Goal: Task Accomplishment & Management: Use online tool/utility

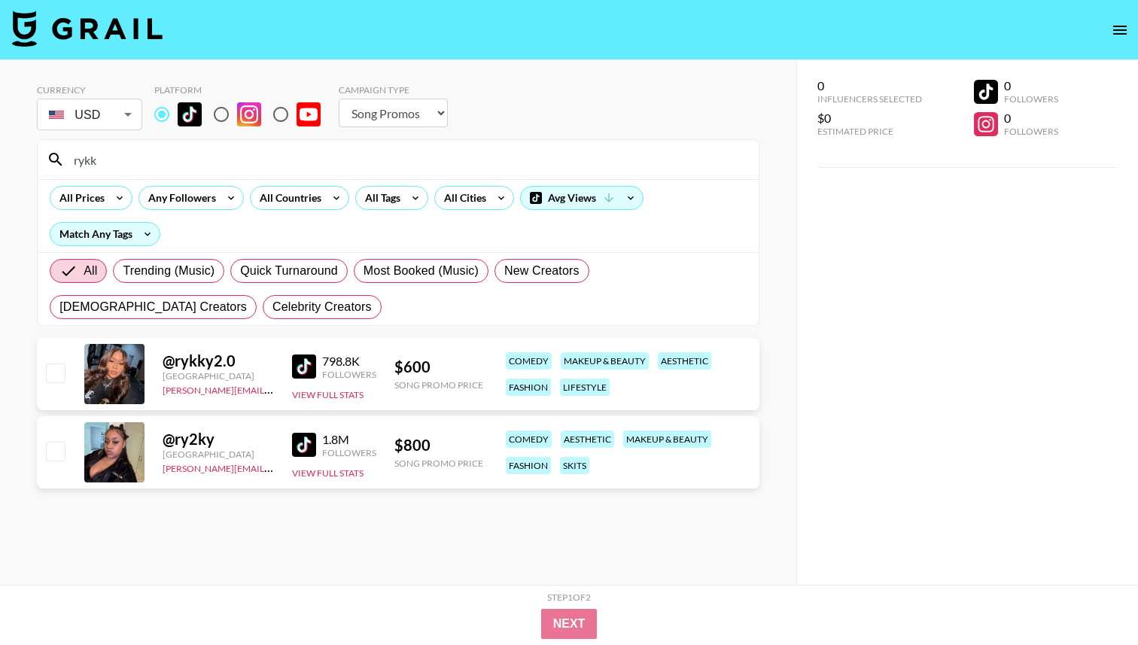
select select "Song"
click at [494, 204] on icon at bounding box center [501, 198] width 24 height 23
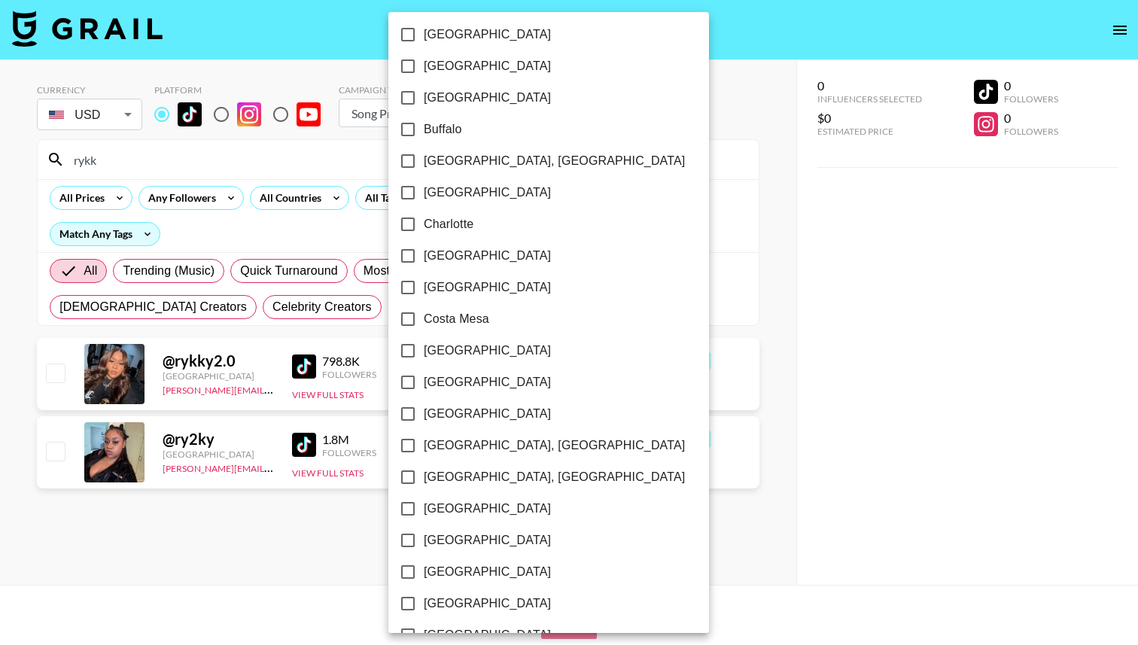
scroll to position [389, 0]
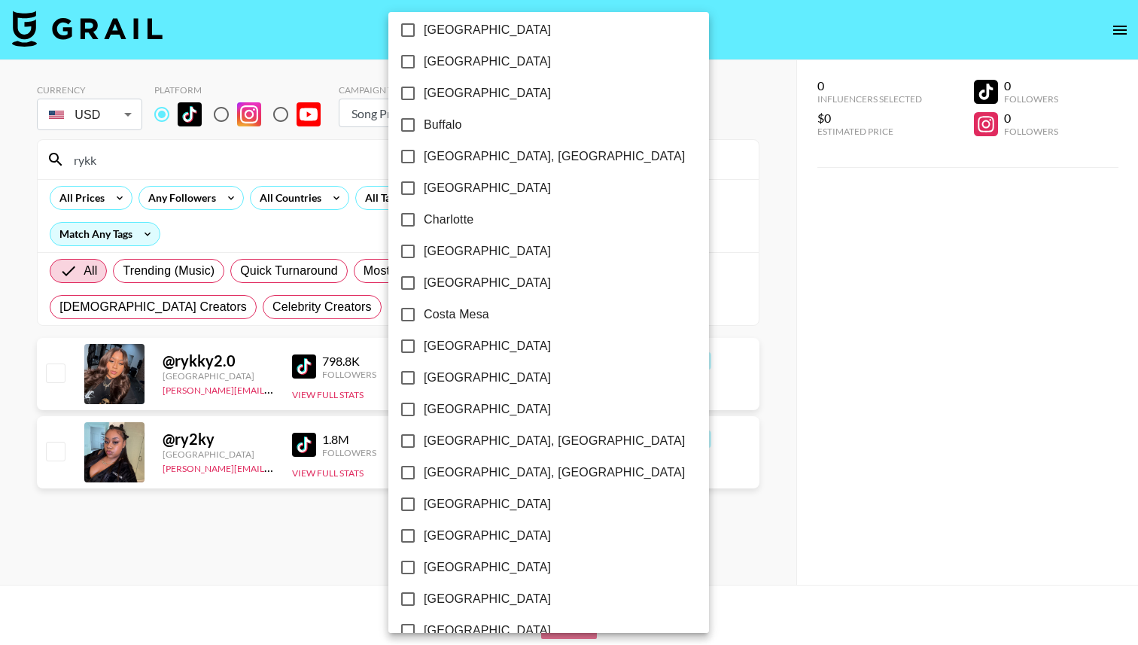
click at [409, 249] on input "[GEOGRAPHIC_DATA]" at bounding box center [408, 251] width 32 height 32
checkbox input "true"
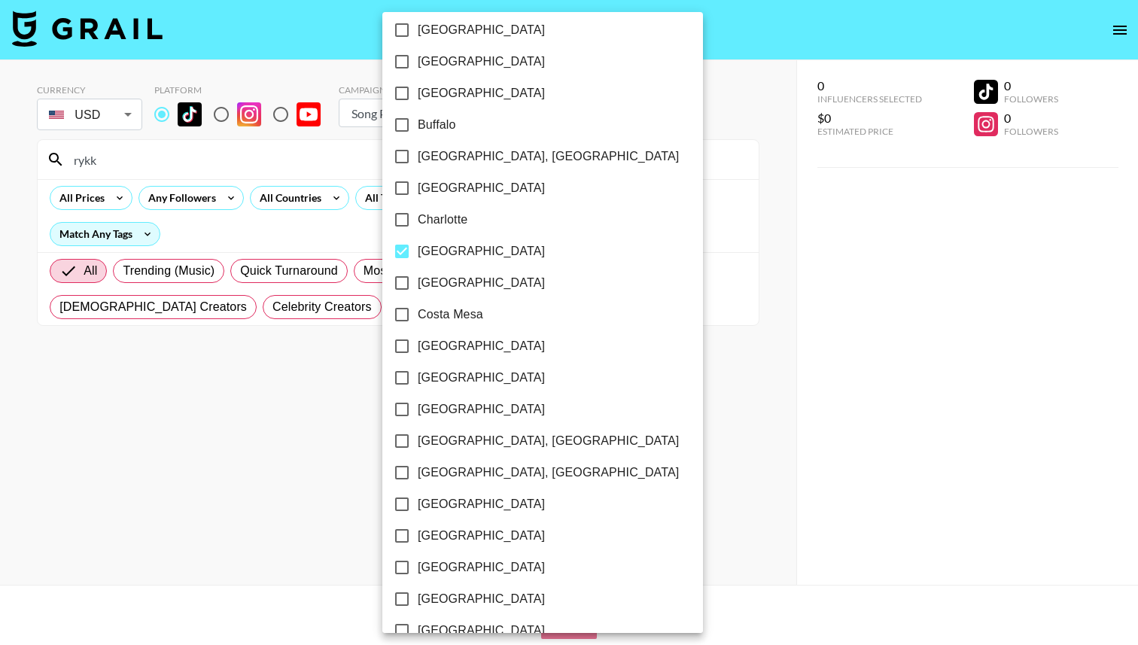
click at [211, 150] on div at bounding box center [569, 322] width 1138 height 645
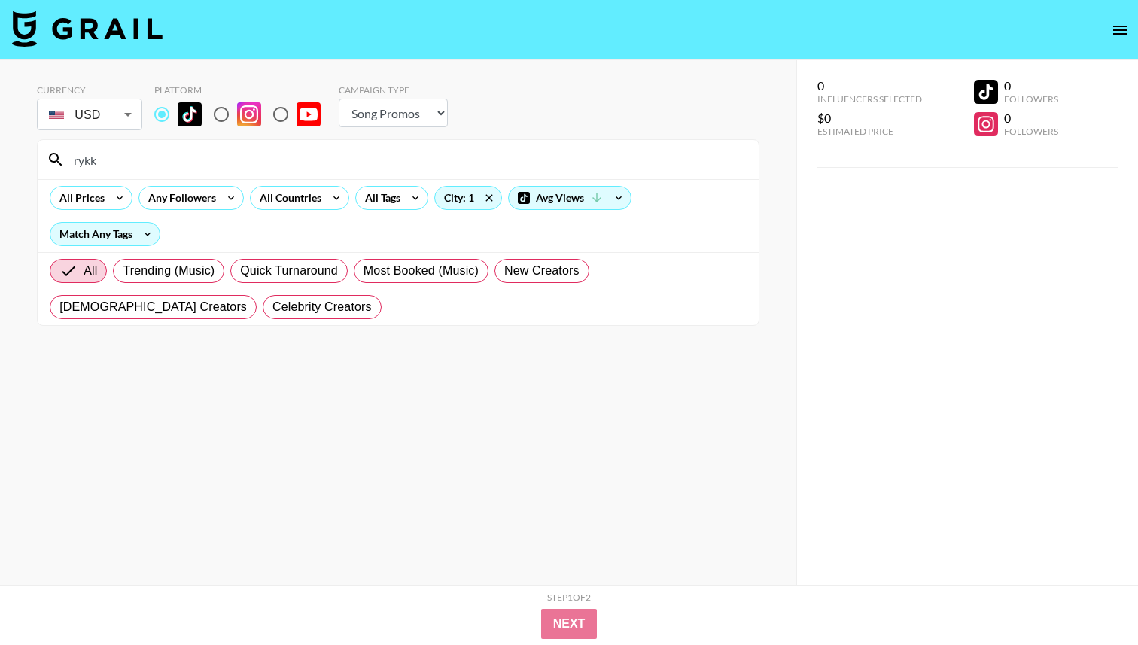
click at [196, 160] on div "[GEOGRAPHIC_DATA] [GEOGRAPHIC_DATA] [GEOGRAPHIC_DATA] [GEOGRAPHIC_DATA] [GEOGRA…" at bounding box center [569, 322] width 1138 height 645
click at [196, 160] on input "rykk" at bounding box center [407, 159] width 685 height 24
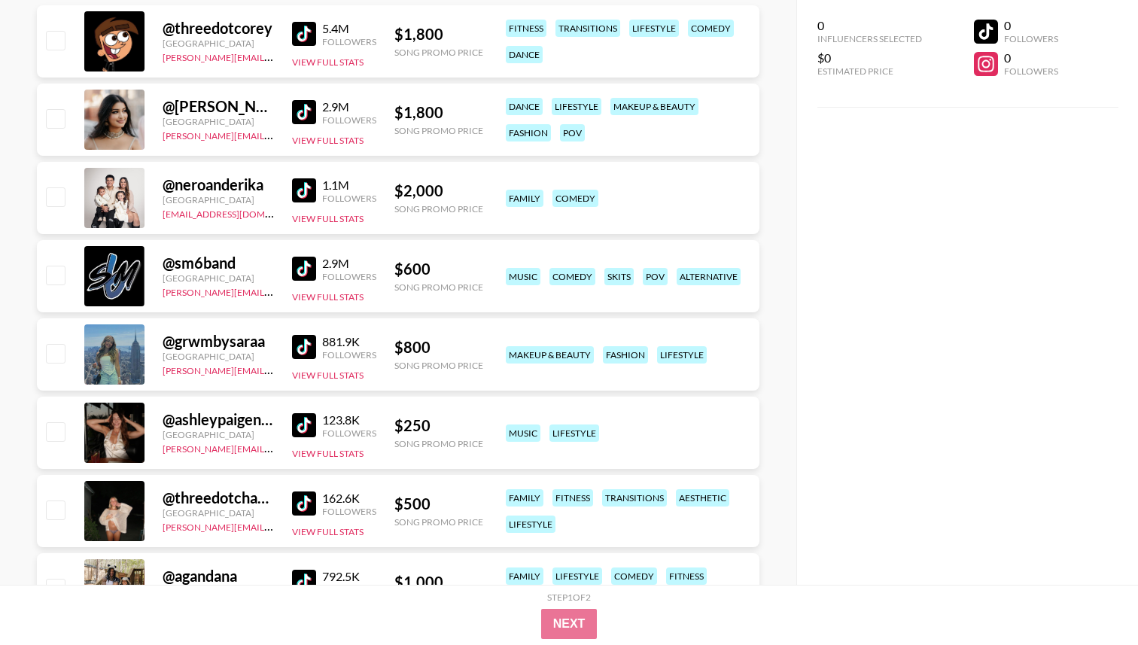
scroll to position [345, 0]
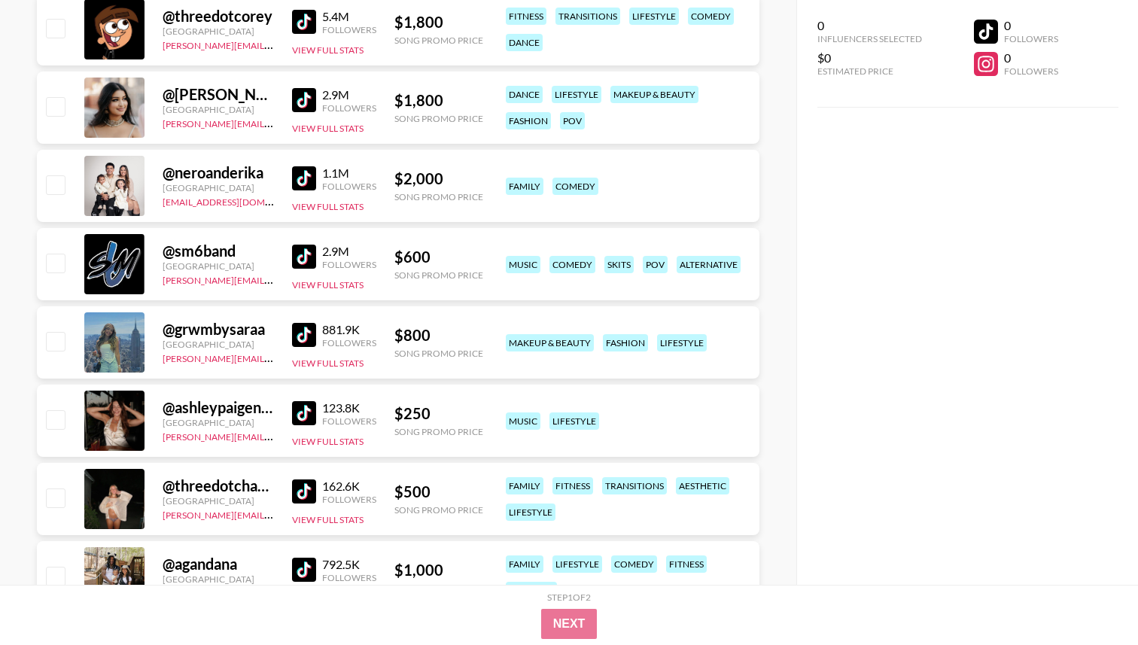
click at [324, 342] on div "Followers" at bounding box center [349, 342] width 54 height 11
click at [317, 336] on link at bounding box center [307, 335] width 30 height 24
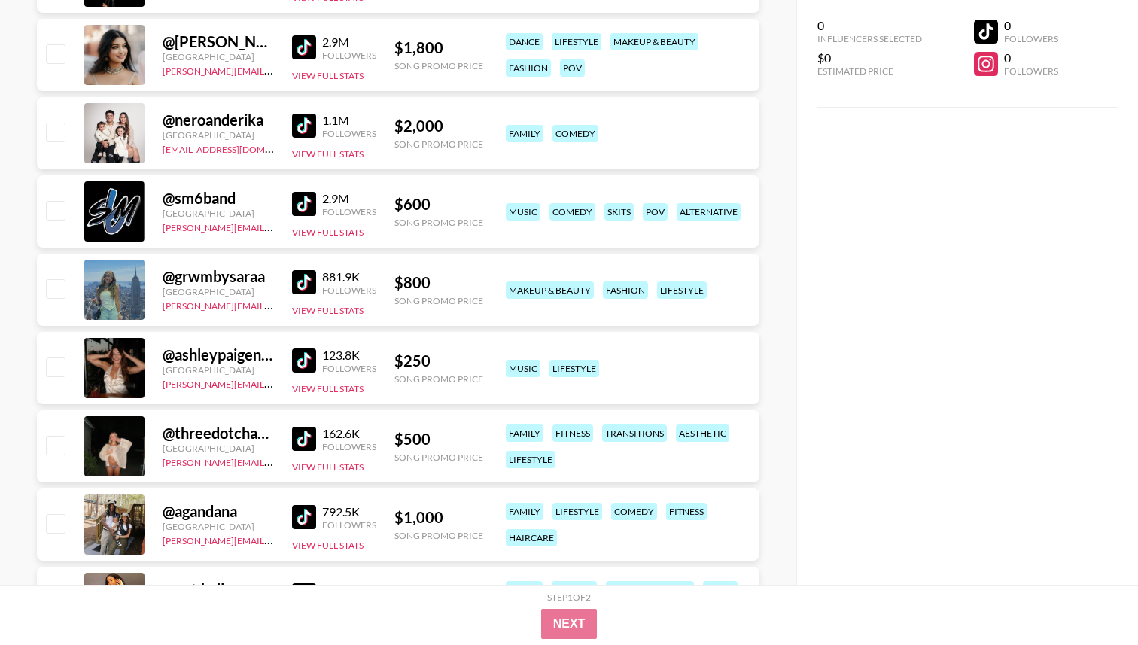
scroll to position [415, 0]
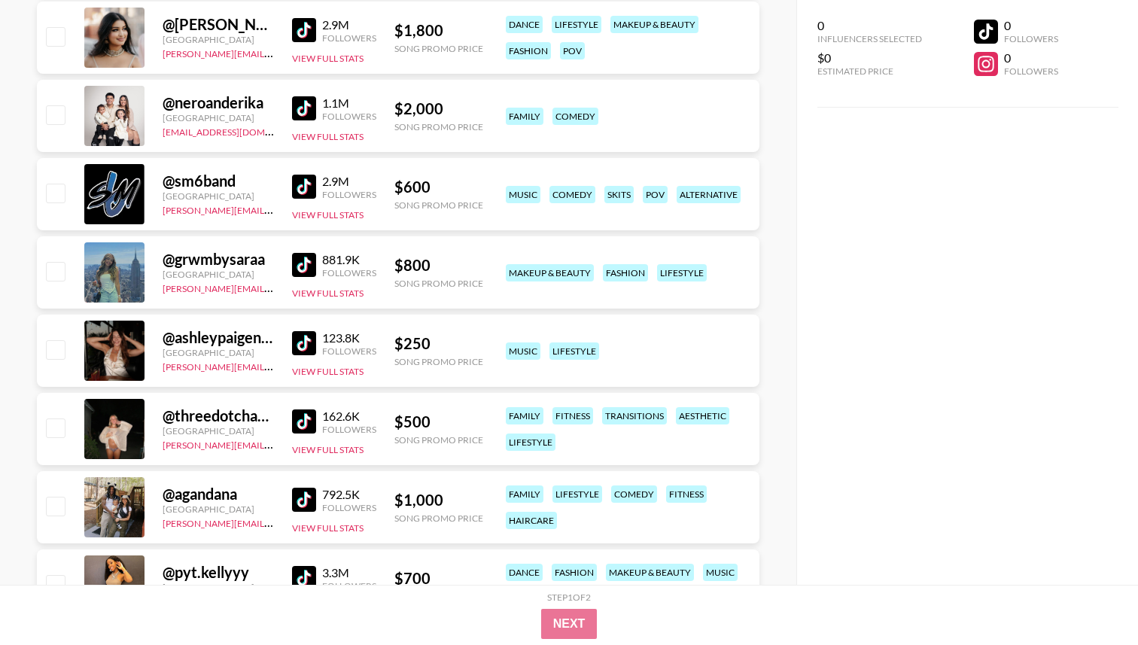
click at [293, 350] on img at bounding box center [304, 343] width 24 height 24
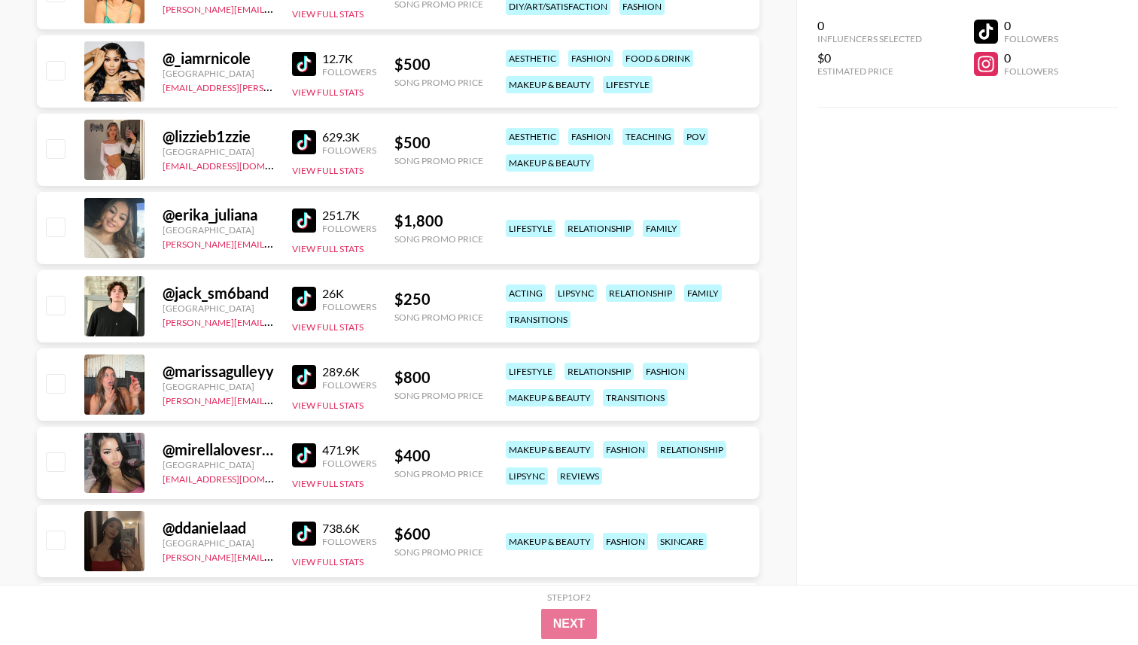
scroll to position [2053, 0]
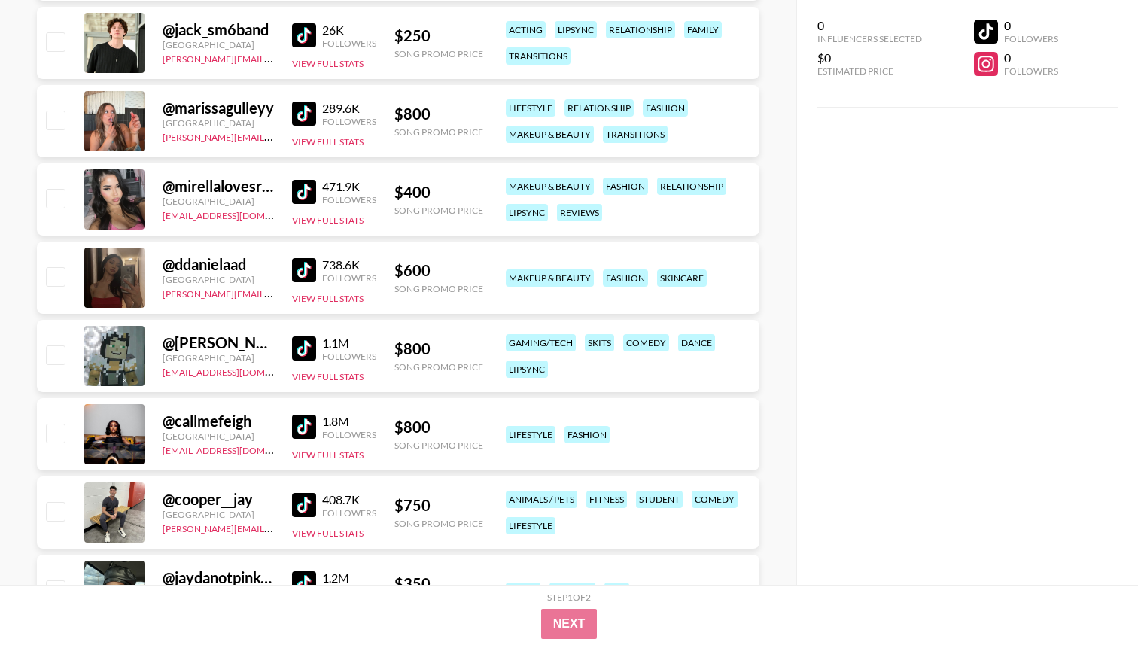
click at [303, 266] on img at bounding box center [304, 270] width 24 height 24
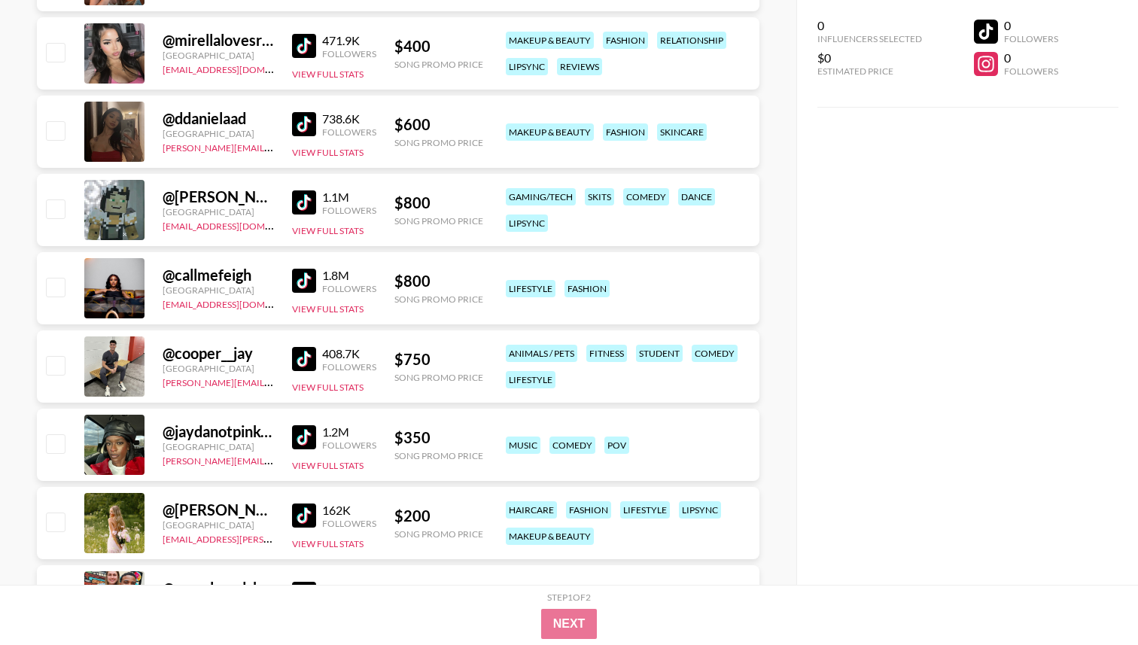
scroll to position [2015, 0]
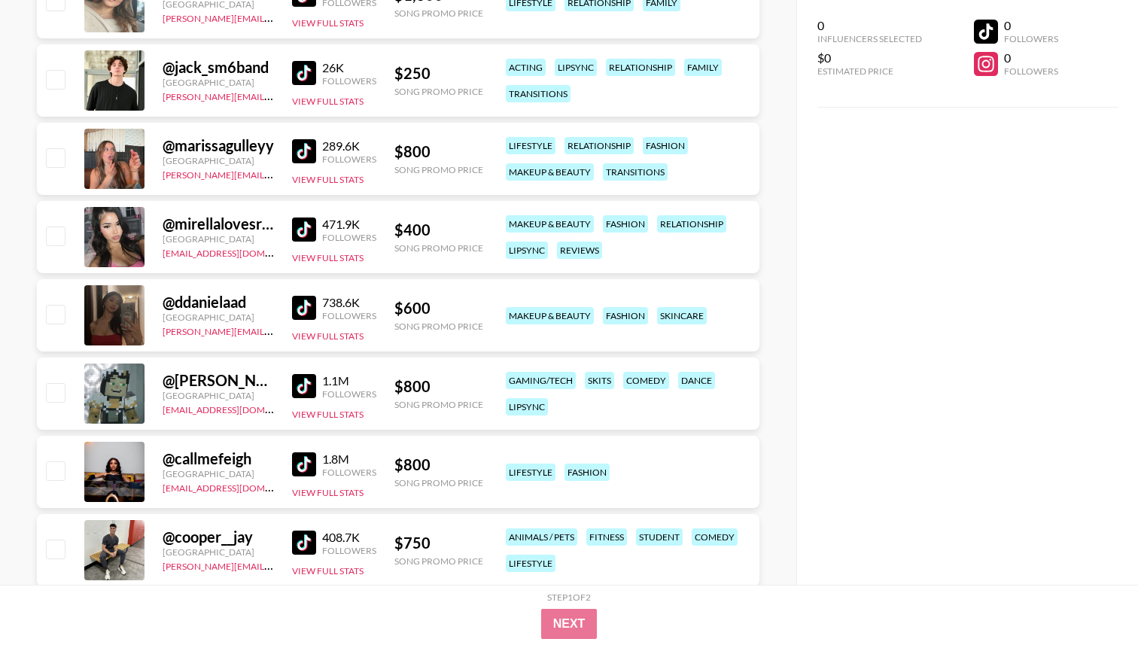
click at [293, 234] on img at bounding box center [304, 229] width 24 height 24
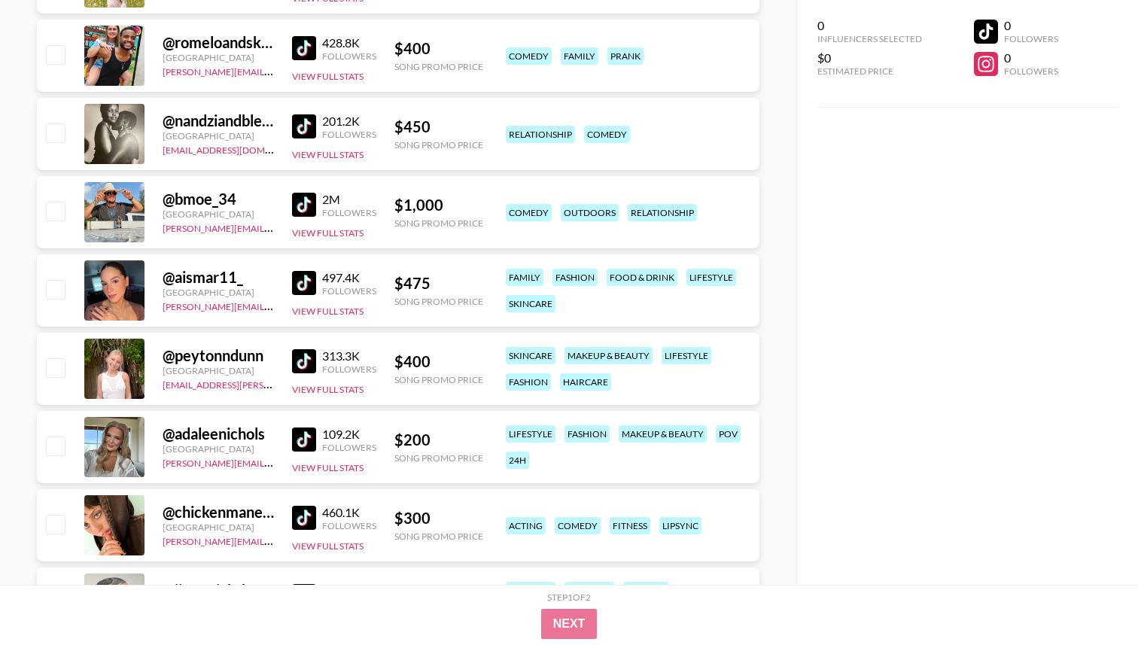
scroll to position [2819, 0]
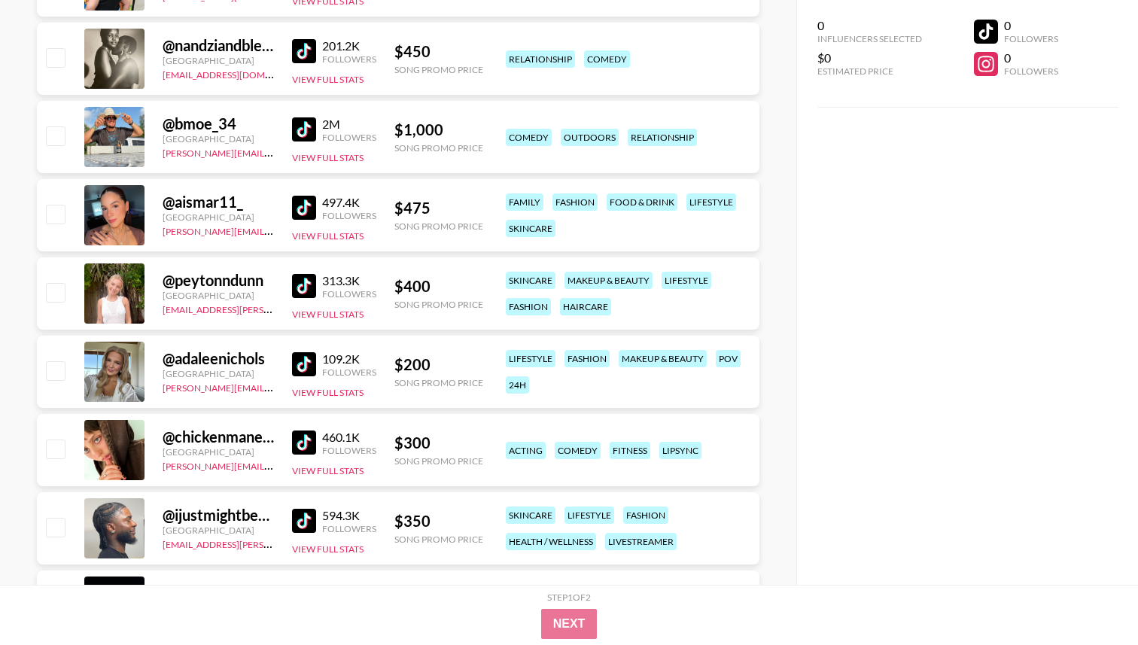
click at [296, 204] on img at bounding box center [304, 208] width 24 height 24
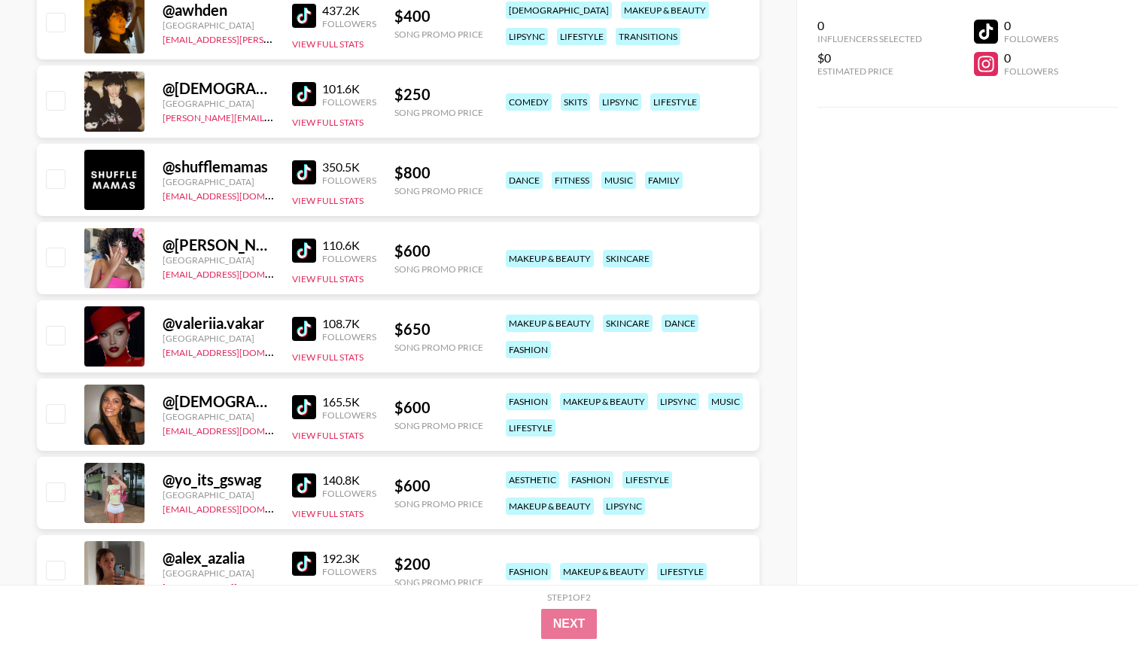
scroll to position [3727, 0]
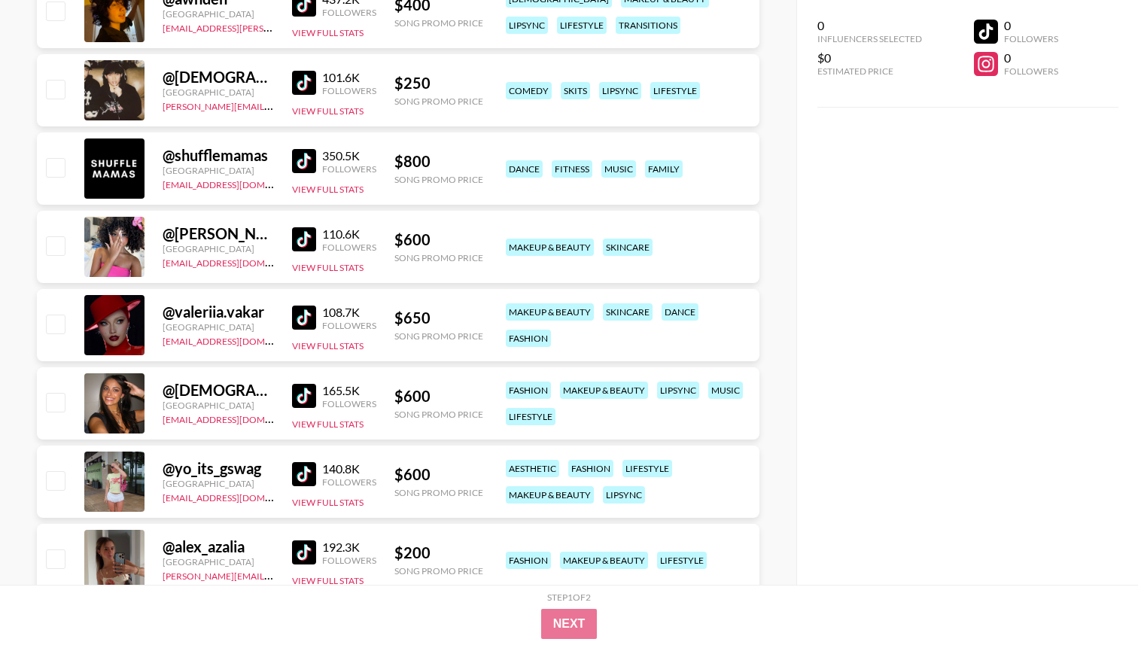
click at [299, 246] on img at bounding box center [304, 239] width 24 height 24
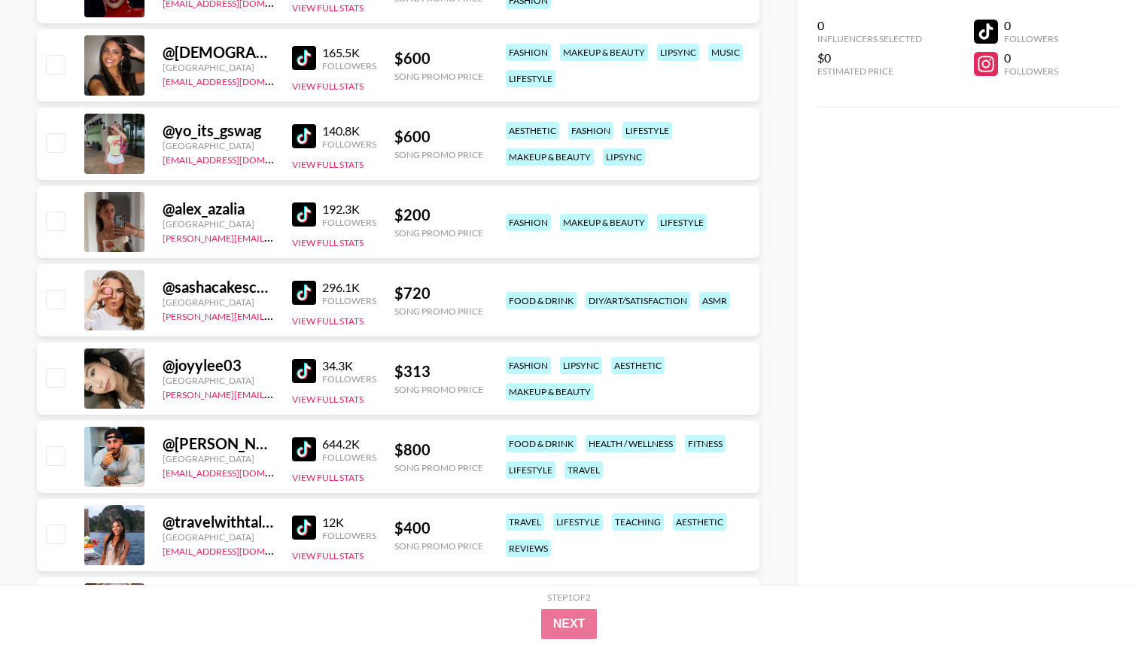
scroll to position [4113, 0]
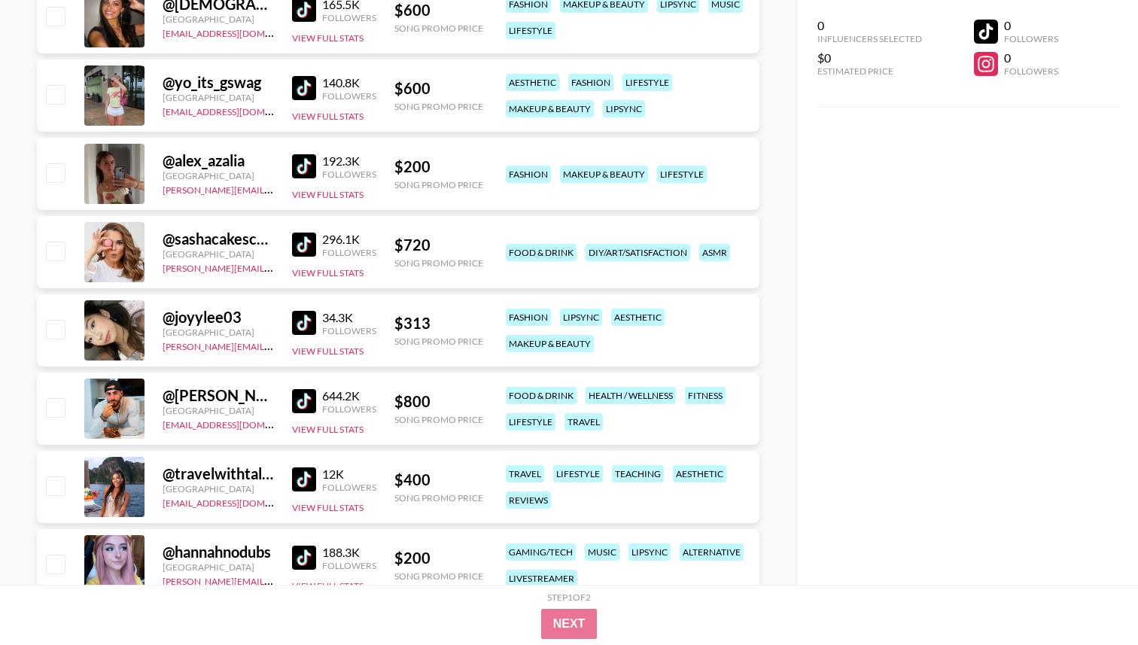
click at [318, 321] on link at bounding box center [307, 323] width 30 height 24
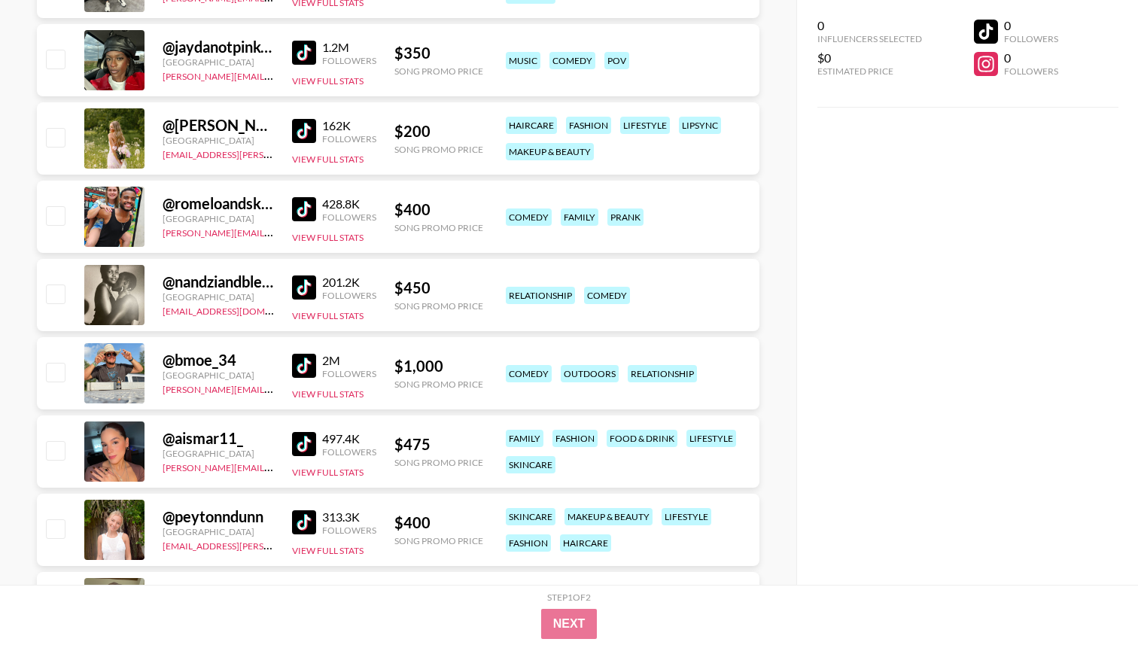
scroll to position [3025, 0]
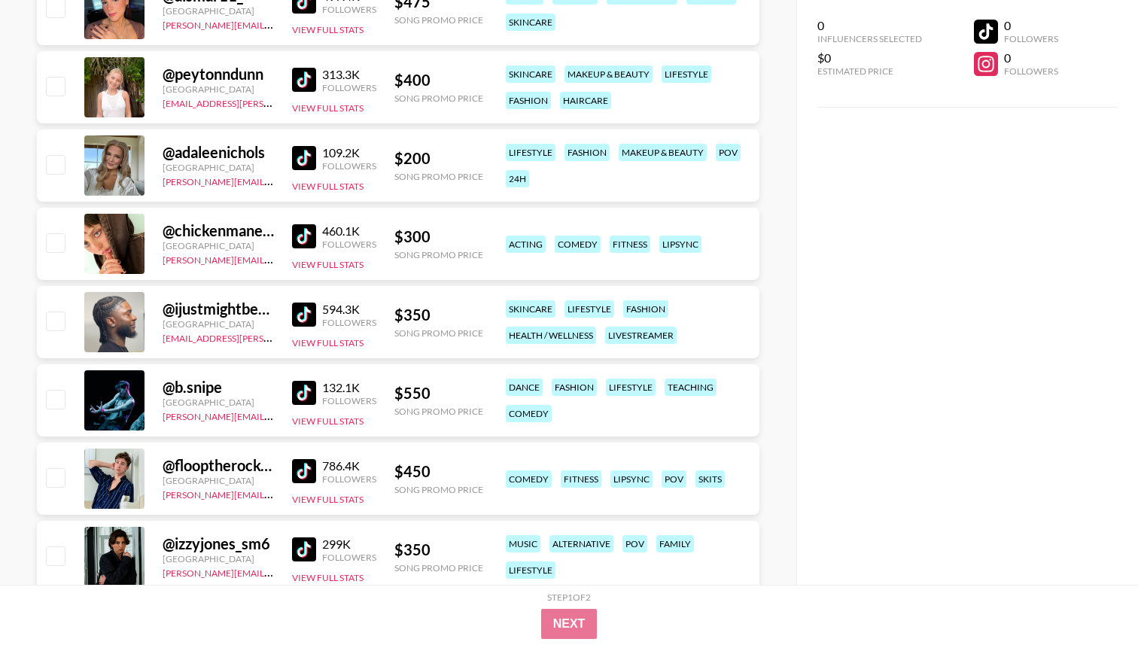
click at [294, 239] on img at bounding box center [304, 236] width 24 height 24
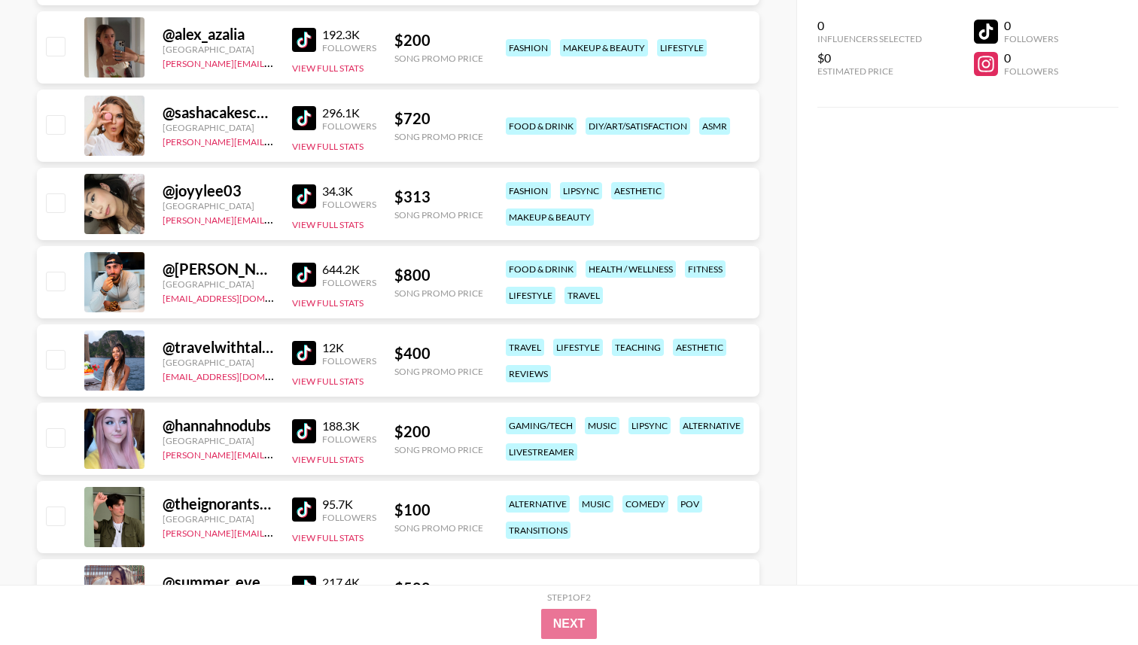
scroll to position [4197, 0]
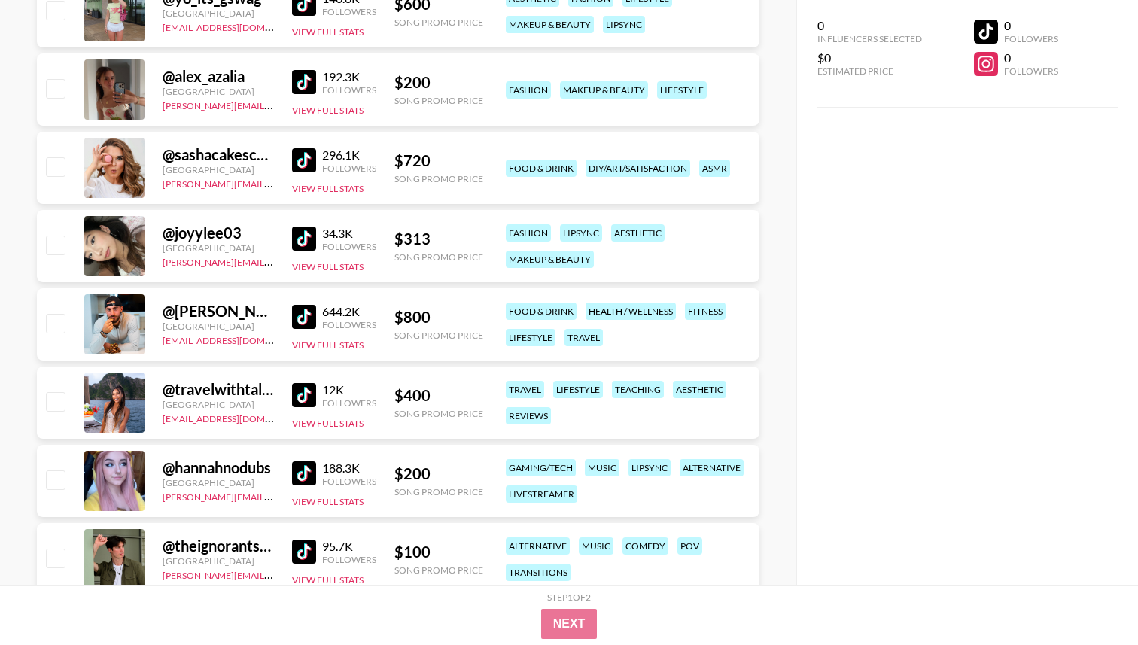
click at [305, 85] on img at bounding box center [304, 82] width 24 height 24
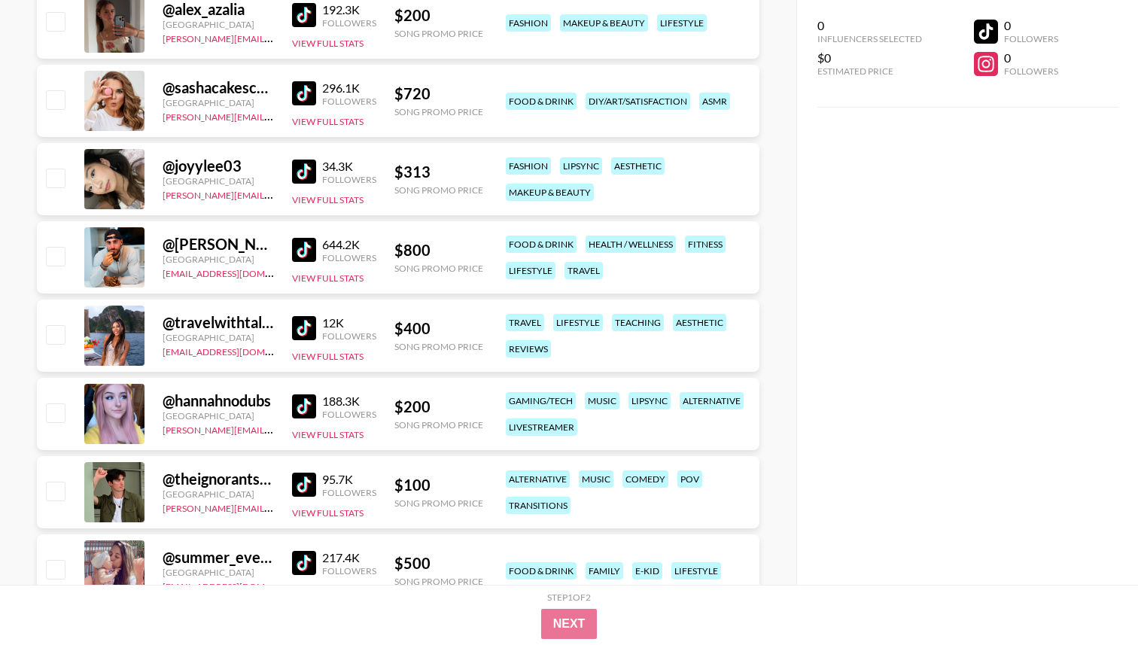
scroll to position [4154, 0]
